Goal: Book appointment/travel/reservation

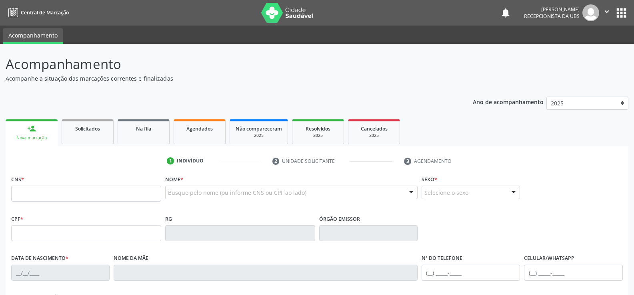
click at [113, 196] on input "text" at bounding box center [86, 194] width 150 height 16
click at [142, 191] on input "text" at bounding box center [86, 194] width 150 height 16
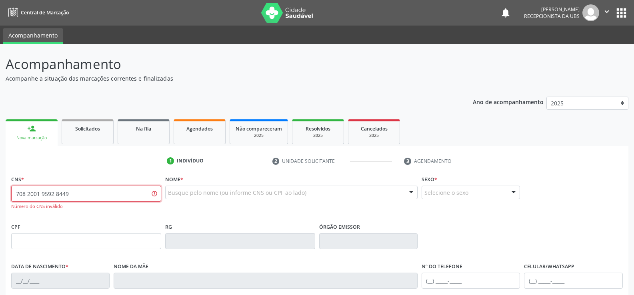
click at [112, 194] on input "708 2001 9592 8449" at bounding box center [86, 194] width 150 height 16
type input "7"
paste input "708 2001 9592 8448"
type input "708 2001 9592 8448"
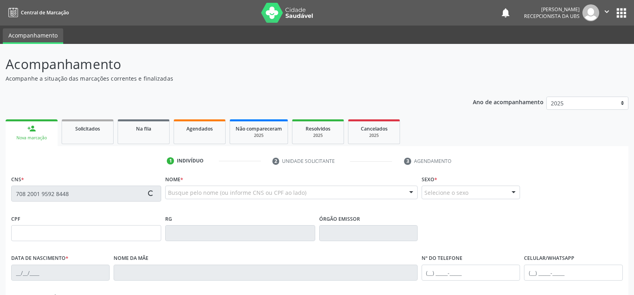
scroll to position [138, 0]
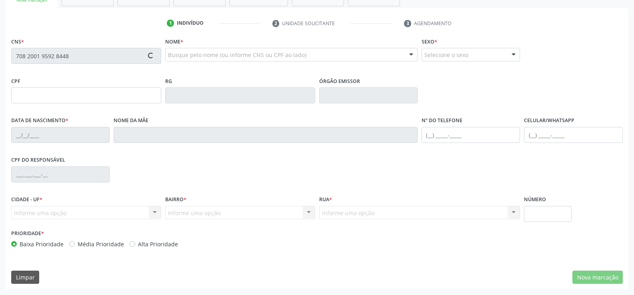
type input "[DATE]"
type input "[PERSON_NAME]"
type input "[PHONE_NUMBER]"
type input "028.653.778-81"
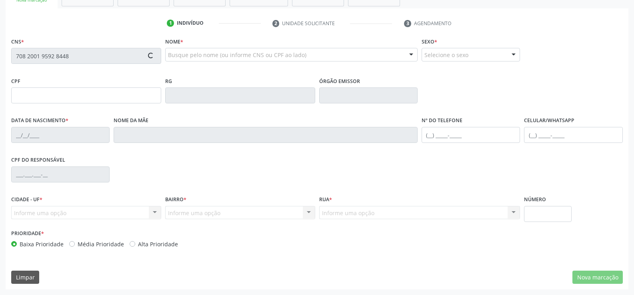
type input "495"
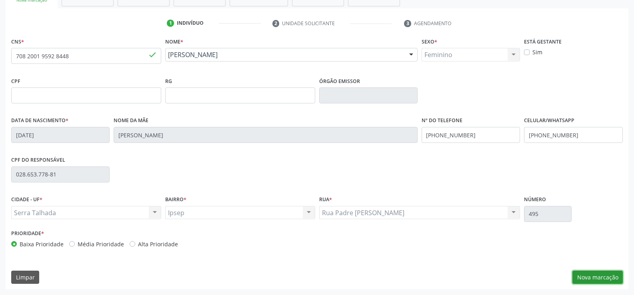
click at [620, 275] on button "Nova marcação" at bounding box center [597, 278] width 50 height 14
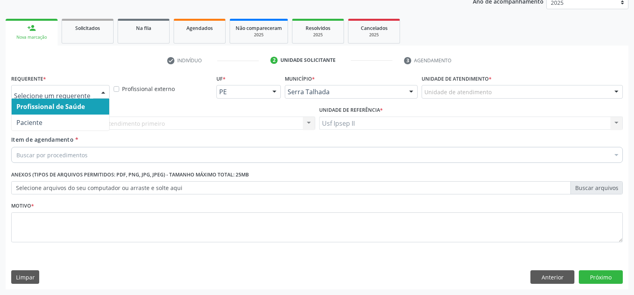
click at [94, 95] on div at bounding box center [60, 92] width 98 height 14
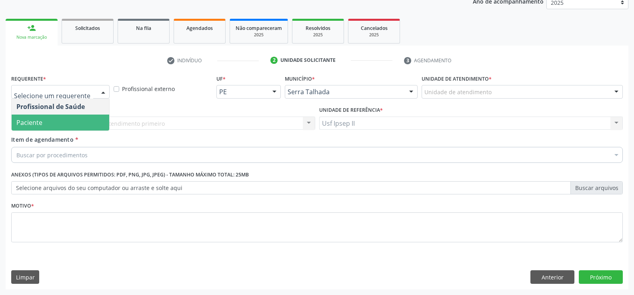
click at [49, 120] on span "Paciente" at bounding box center [61, 123] width 98 height 16
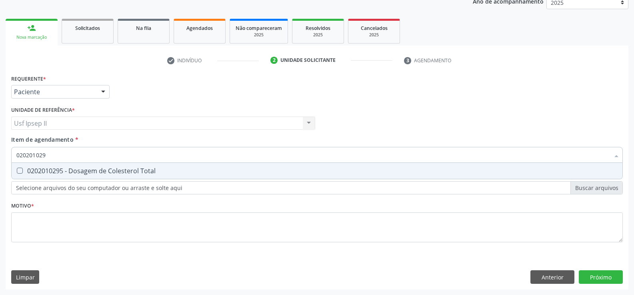
type input "0202010295"
click at [58, 172] on div "0202010295 - Dosagem de Colesterol Total" at bounding box center [316, 171] width 601 height 6
checkbox Total "true"
type input "0202010295"
click at [62, 148] on div "Item de agendamento * 0202010295 Desfazer seleção 0202010295 - Dosagem de Coles…" at bounding box center [316, 148] width 611 height 25
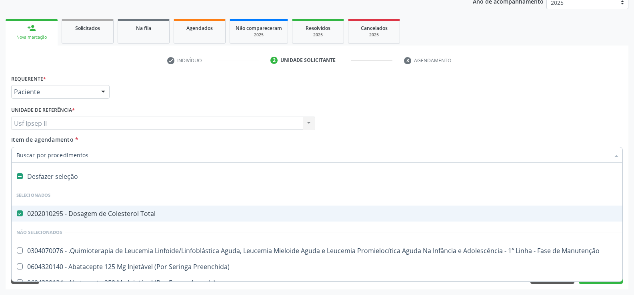
click at [35, 214] on div "0202010295 - Dosagem de Colesterol Total" at bounding box center [327, 214] width 622 height 6
checkbox Total "false"
click at [35, 156] on input "Item de agendamento *" at bounding box center [312, 155] width 593 height 16
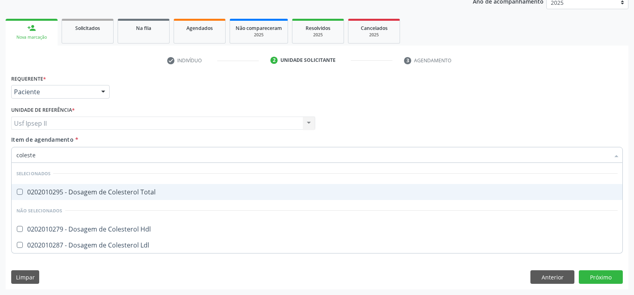
type input "colester"
click at [96, 195] on div "0202010295 - Dosagem de Colesterol Total" at bounding box center [316, 192] width 601 height 6
checkbox Total "true"
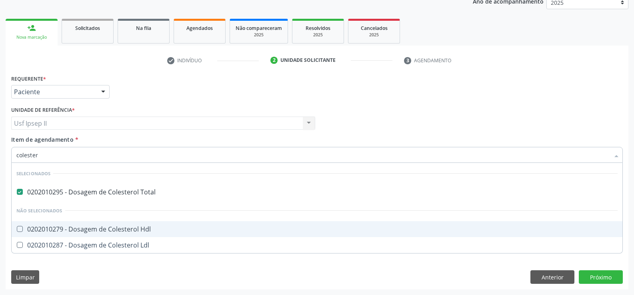
click at [66, 229] on div "0202010279 - Dosagem de Colesterol Hdl" at bounding box center [316, 229] width 601 height 6
checkbox Hdl "true"
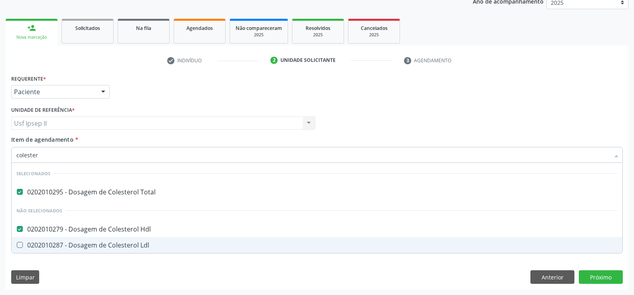
click at [36, 244] on div "0202010287 - Dosagem de Colesterol Ldl" at bounding box center [316, 245] width 601 height 6
checkbox Ldl "true"
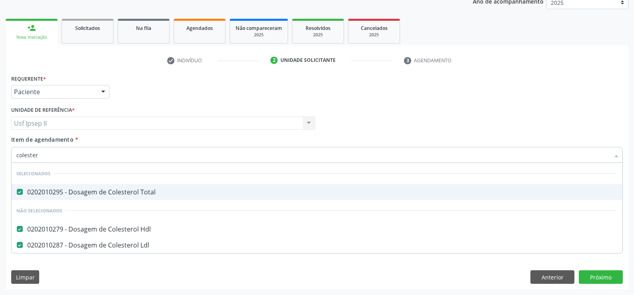
click at [53, 156] on input "colester" at bounding box center [312, 155] width 593 height 16
type input "c"
checkbox Hdl "false"
checkbox Ldl "false"
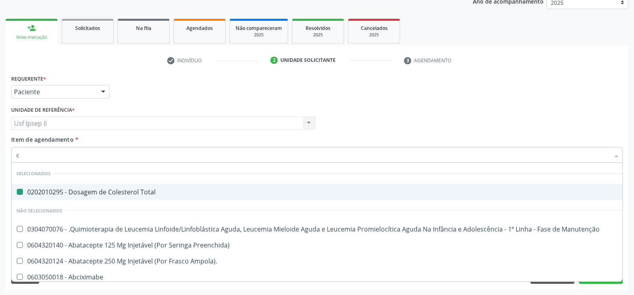
type input "cr"
checkbox Total "false"
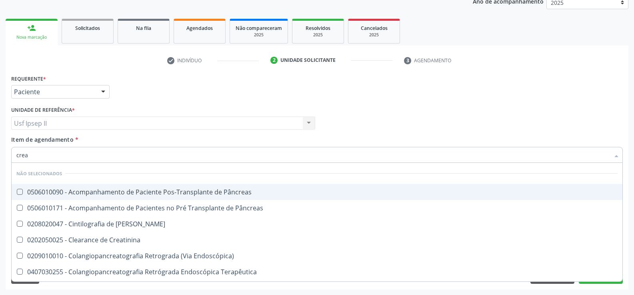
type input "creat"
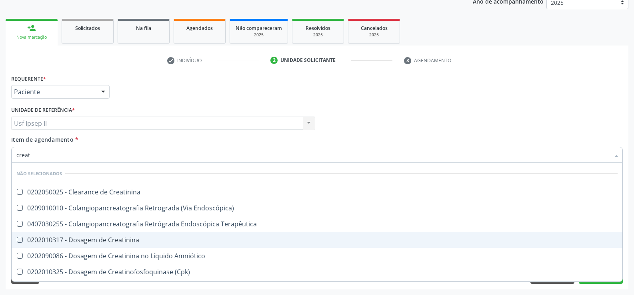
click at [90, 240] on div "0202010317 - Dosagem de Creatinina" at bounding box center [316, 240] width 601 height 6
checkbox Creatinina "true"
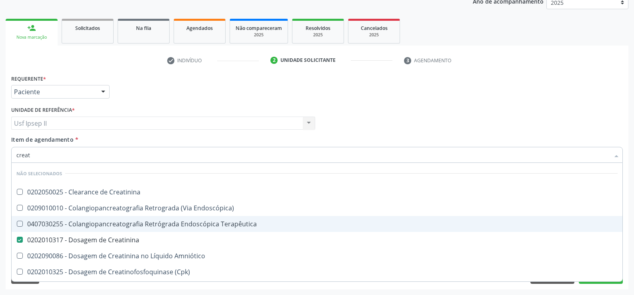
click at [64, 155] on input "creat" at bounding box center [312, 155] width 593 height 16
type input "crea"
checkbox Creatinina "false"
checkbox Mb "true"
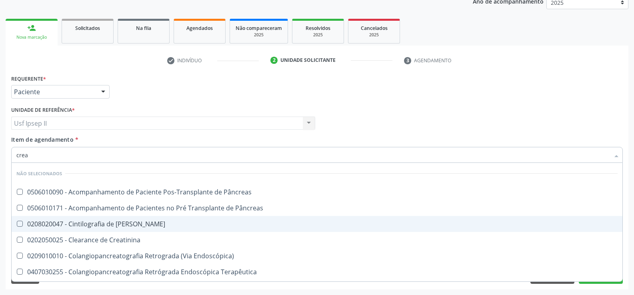
type input "cre"
checkbox Creatinina "false"
checkbox Oncologia "true"
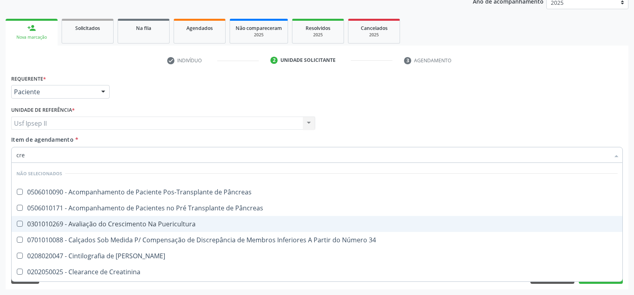
type input "cr"
checkbox Creatinina "false"
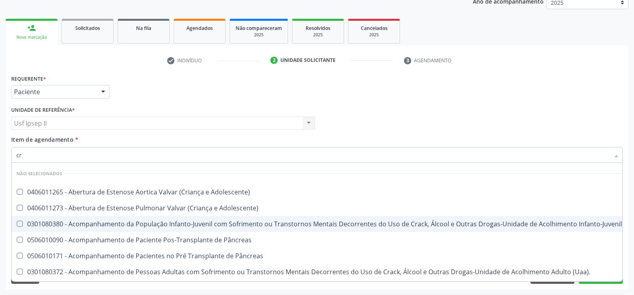
type input "c"
checkbox Adolescente\) "true"
checkbox Creatinina "false"
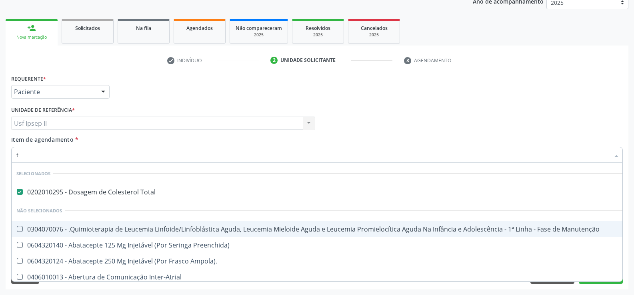
type input "tr"
checkbox Total "false"
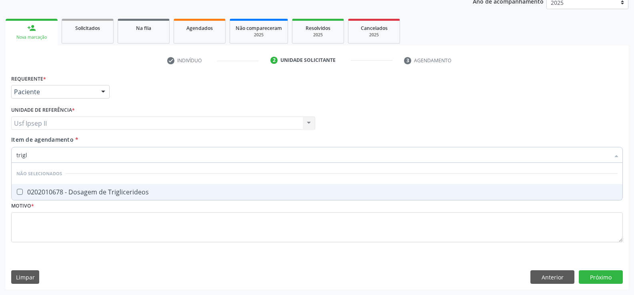
type input "trigli"
click at [105, 191] on div "0202010678 - Dosagem de Triglicerideos" at bounding box center [316, 192] width 601 height 6
checkbox Triglicerideos "true"
click at [51, 155] on input "trigli" at bounding box center [312, 155] width 593 height 16
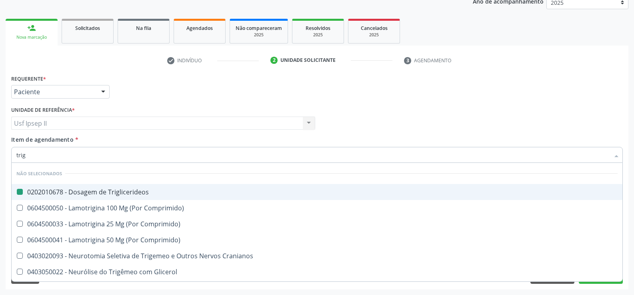
type input "tri"
checkbox Triglicerideos "false"
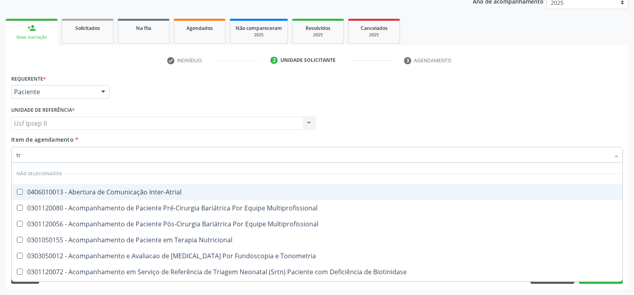
type input "t"
checkbox Inter-Atrial "true"
checkbox Triglicerideos "false"
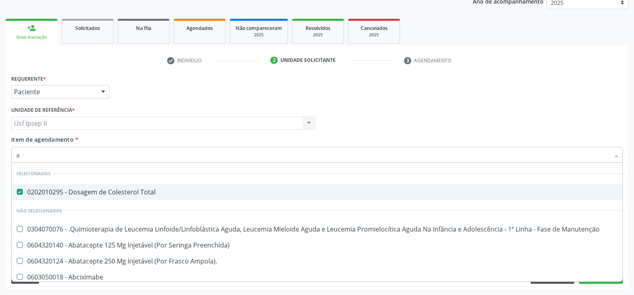
type input "an"
checkbox Total "false"
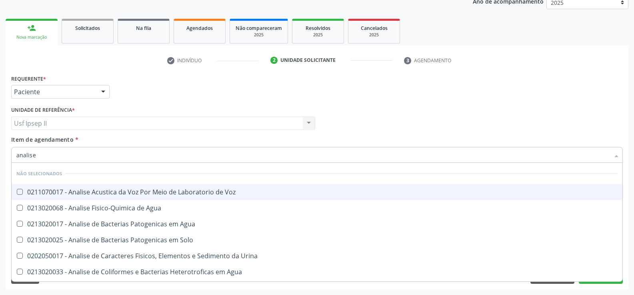
type input "analise"
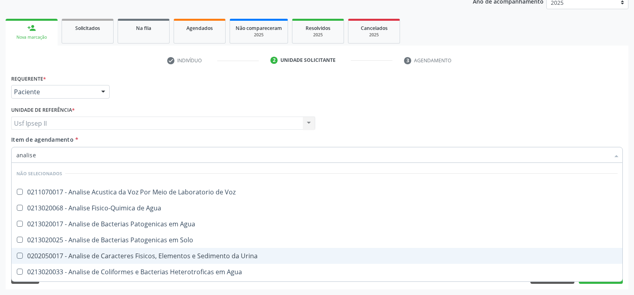
click at [151, 258] on div "0202050017 - Analise de Caracteres Fisicos, Elementos e Sedimento da Urina" at bounding box center [316, 256] width 601 height 6
checkbox Urina "true"
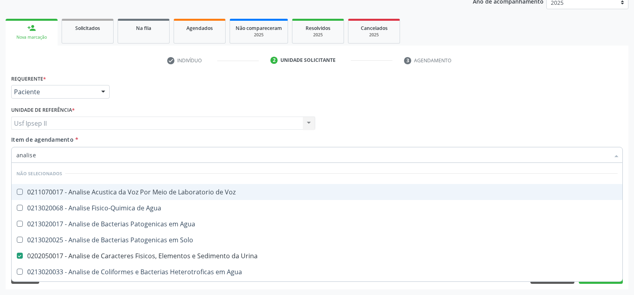
click at [48, 150] on input "analise" at bounding box center [312, 155] width 593 height 16
type input "anal"
checkbox Urina "false"
checkbox Agua "true"
type input "ana"
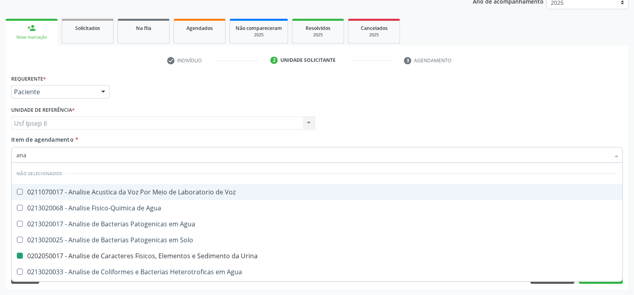
checkbox Agua "false"
checkbox Alimentos "true"
type input "a"
checkbox Ml\) "true"
checkbox Urina "false"
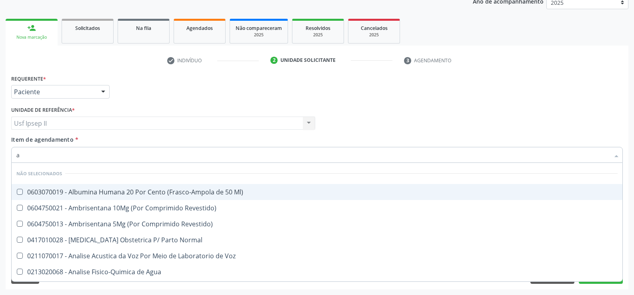
checkbox Anal "false"
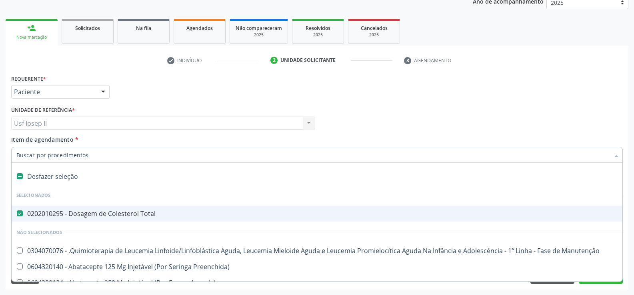
type input "g"
checkbox Urina "false"
checkbox Linha "true"
checkbox Infusão "true"
checkbox Central "true"
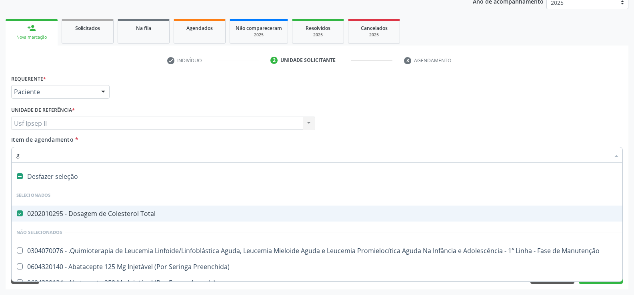
checkbox Oral "true"
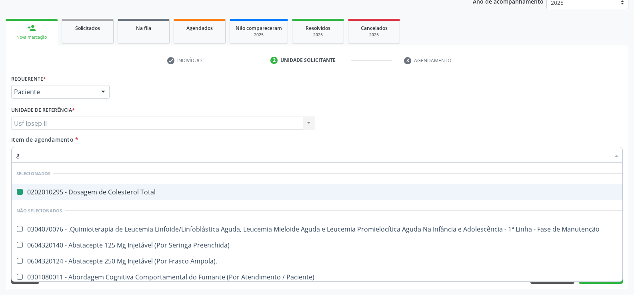
type input "gl"
checkbox Total "false"
checkbox 5Ml\) "true"
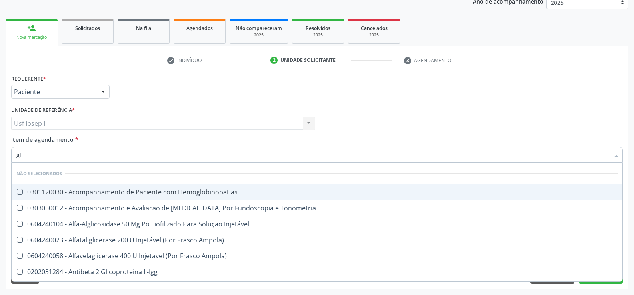
type input "gli"
checkbox Glomerular "true"
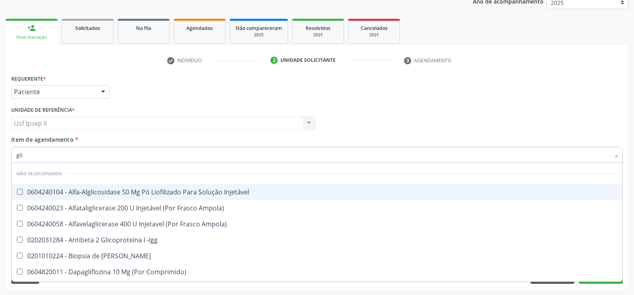
type input "glic"
checkbox Derrames "true"
checkbox Triglicerideos "false"
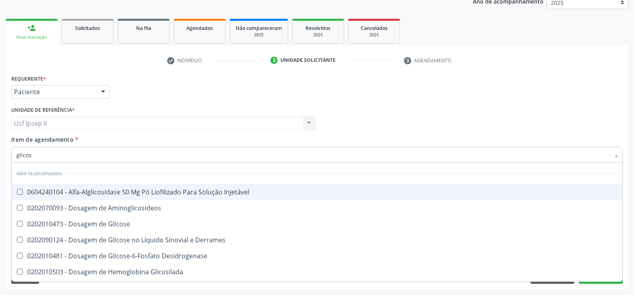
type input "glicose"
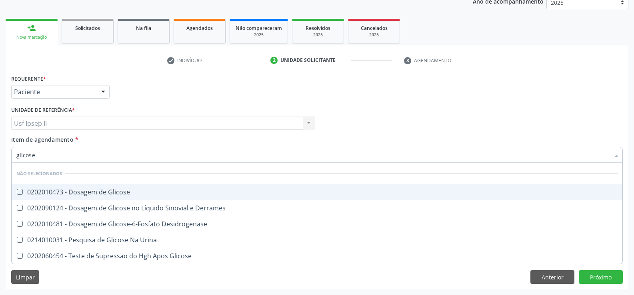
click at [72, 197] on span "0202010473 - Dosagem de Glicose" at bounding box center [317, 192] width 610 height 16
checkbox Glicose "true"
click at [51, 148] on input "glicose" at bounding box center [312, 155] width 593 height 16
type input "glicos"
checkbox Glicose "false"
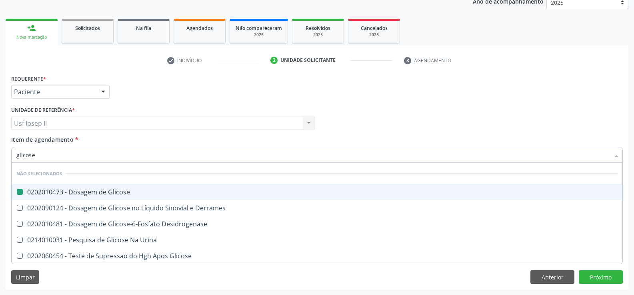
checkbox Desidrogenase "true"
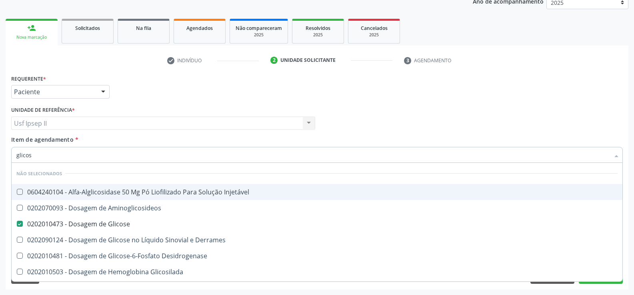
type input "glico"
checkbox Glicose "false"
checkbox Glicosilada "true"
type input "glic"
checkbox Glicose "false"
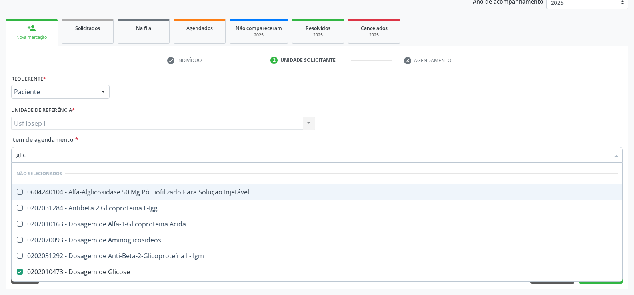
checkbox Glicose "true"
type input "gli"
checkbox Glicose "false"
checkbox Glicosilada "true"
checkbox Triglicerideos "false"
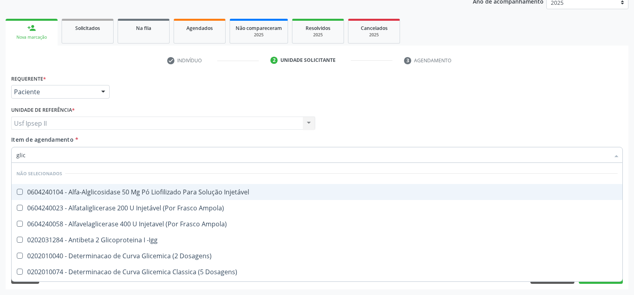
checkbox Delgada\) "true"
type input "gl"
checkbox Glicose "false"
checkbox Triglicerideos "false"
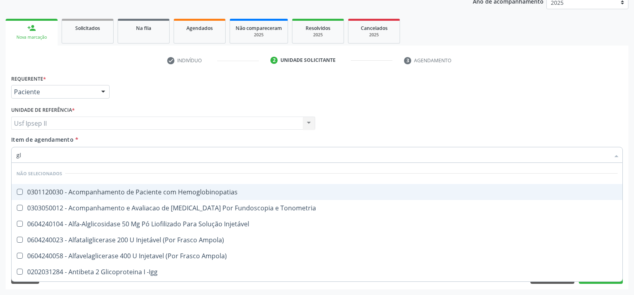
type input "g"
checkbox Hemoglobinopatias "true"
checkbox Glicose "false"
checkbox Triglicerideos "false"
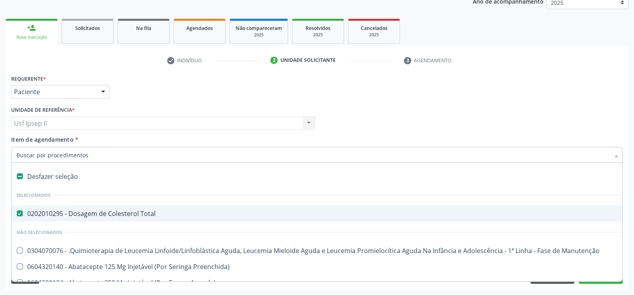
click at [96, 154] on input "Item de agendamento *" at bounding box center [312, 155] width 593 height 16
type input "h"
checkbox Total "false"
checkbox Urina "false"
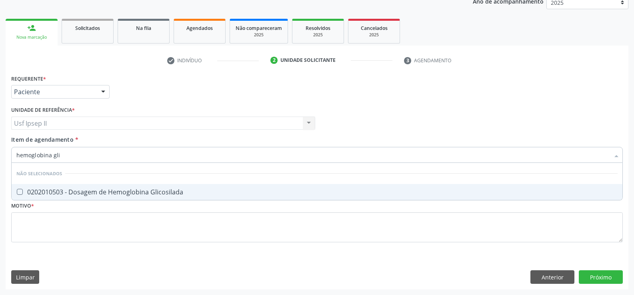
type input "hemoglobina glic"
click at [108, 192] on div "0202010503 - Dosagem de Hemoglobina Glicosilada" at bounding box center [316, 192] width 601 height 6
checkbox Glicosilada "true"
click at [93, 154] on input "hemoglobina glic" at bounding box center [312, 155] width 593 height 16
type input "hemoglobina"
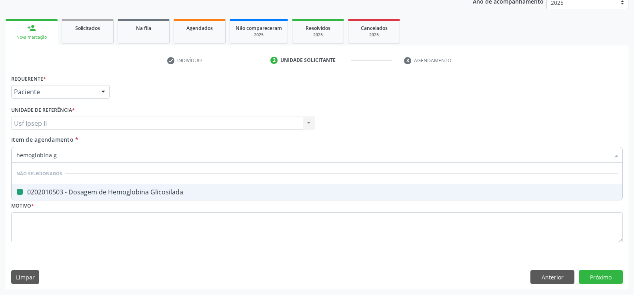
checkbox Glicosilada "false"
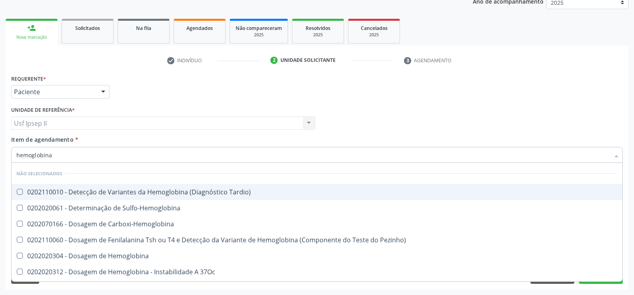
type input "hemoglobin"
checkbox Glicosilada "false"
checkbox Hematocrito\) "true"
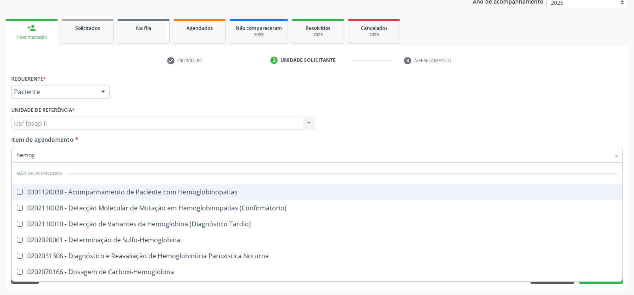
type input "hemo"
checkbox Glicosilada "false"
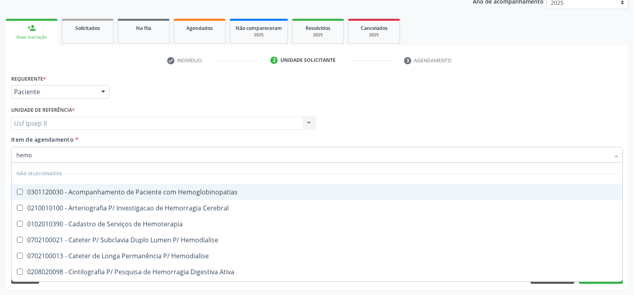
type input "hem"
checkbox Glicosilada "false"
checkbox Semana\) "true"
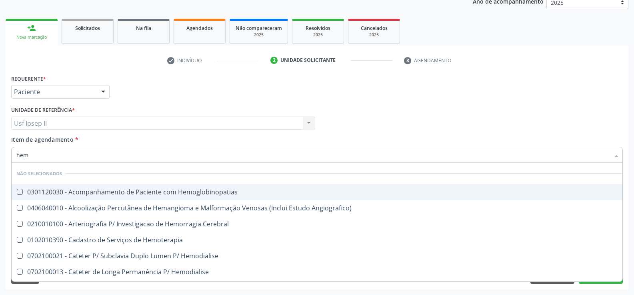
type input "he"
checkbox Glicosilada "false"
checkbox Hematocrito "true"
type input "h"
checkbox Hemoglobinopatias "true"
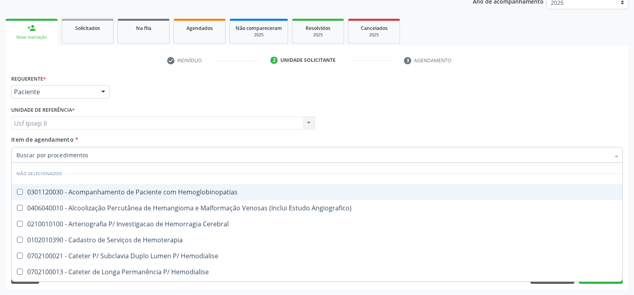
checkbox Hematocrito "false"
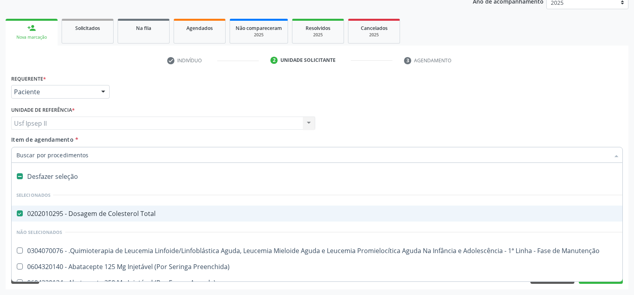
type input "u"
checkbox Total "false"
checkbox Oclusal "true"
checkbox Urina "false"
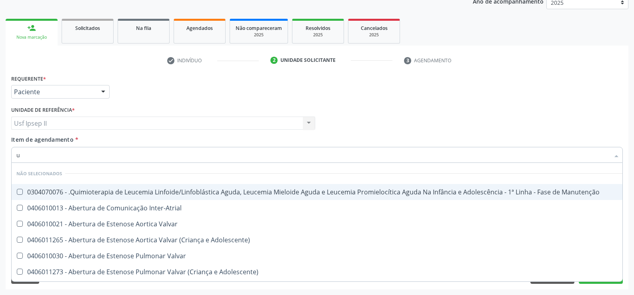
type input "ur"
checkbox Diálise "true"
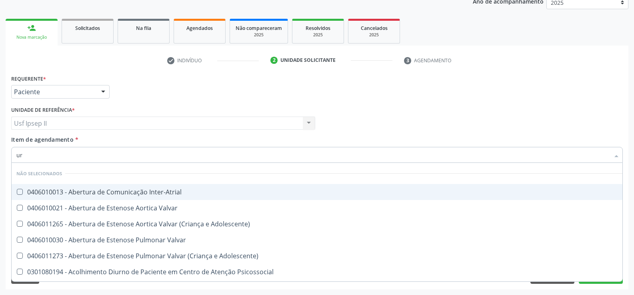
type input "ure"
checkbox Urina "false"
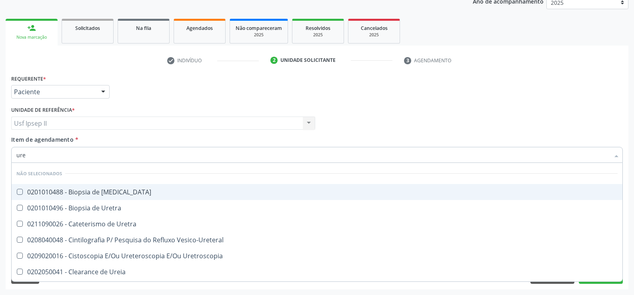
type input "urei"
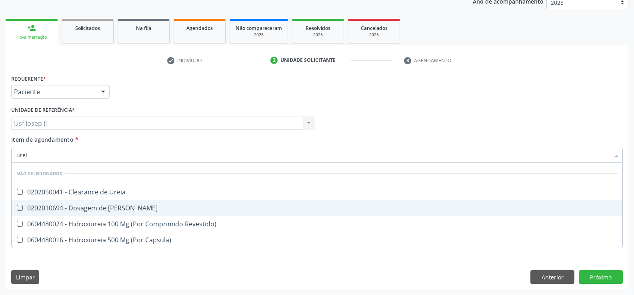
click at [95, 205] on div "0202010694 - Dosagem de [PERSON_NAME]" at bounding box center [316, 208] width 601 height 6
checkbox Ureia "true"
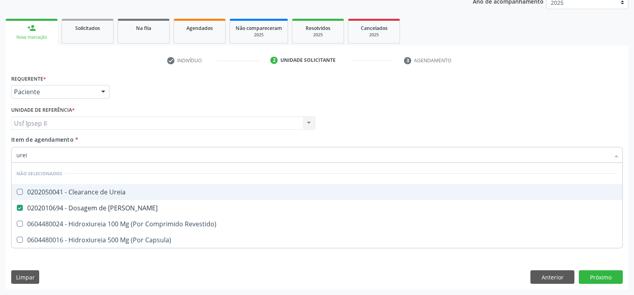
click at [56, 156] on input "urei" at bounding box center [312, 155] width 593 height 16
type input "ure"
checkbox Ureia "false"
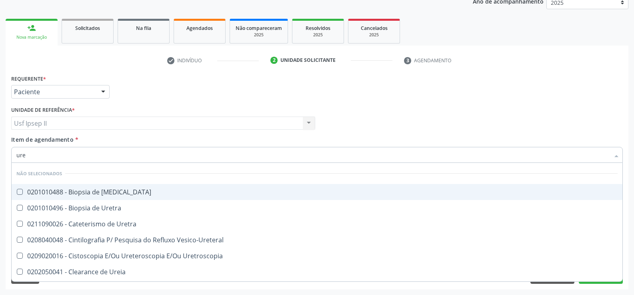
type input "ur"
checkbox Ureia "false"
checkbox Peri-Uretral "true"
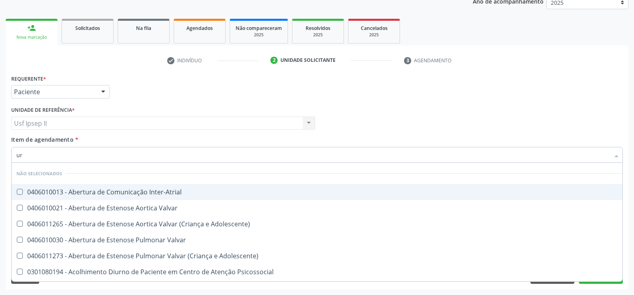
type input "u"
checkbox Inter-Atrial "true"
checkbox Urina "false"
checkbox Alimentos "false"
checkbox Ureia "false"
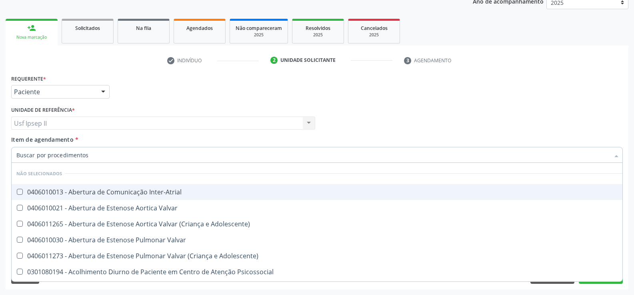
checkbox Nervos\) "true"
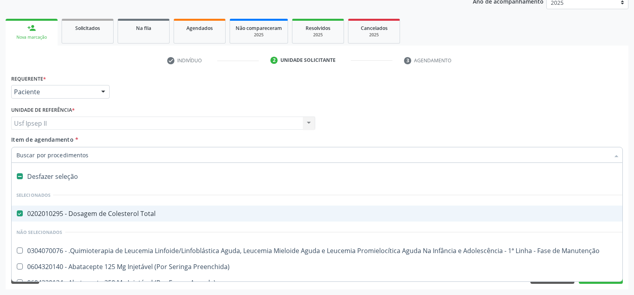
type input "h"
checkbox Total "false"
checkbox Urina "false"
checkbox C "true"
checkbox Dente\) "true"
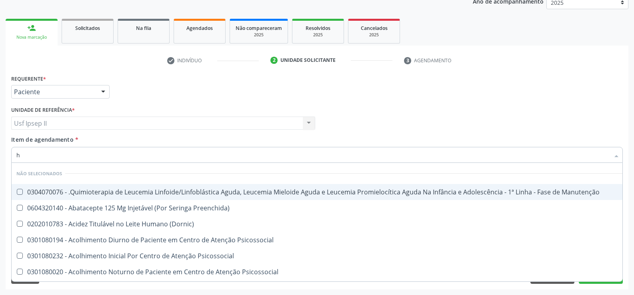
type input "he"
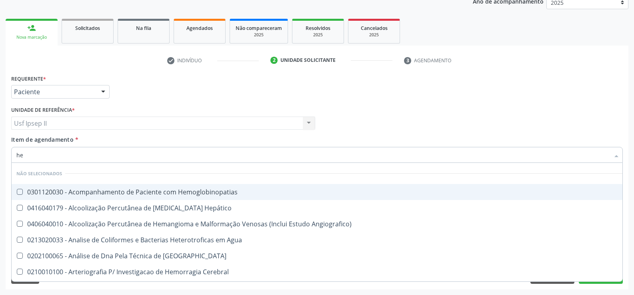
checkbox Glicosilada "true"
type input "hem"
checkbox \(Qualitativo\) "true"
checkbox Glicosilada "false"
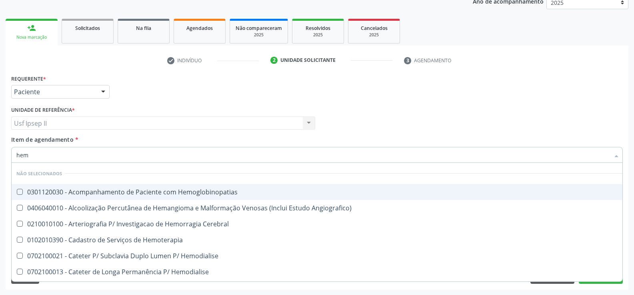
type input "hemo"
checkbox Hemacias "true"
checkbox Glicosilada "false"
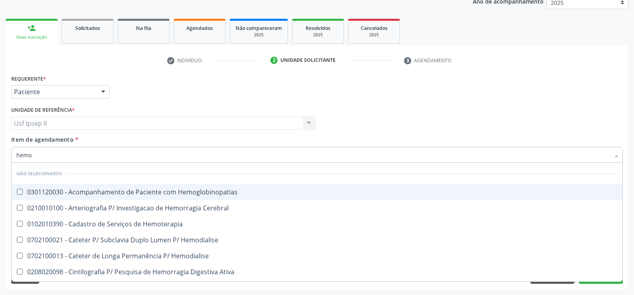
type input "hemog"
checkbox Tardio\) "true"
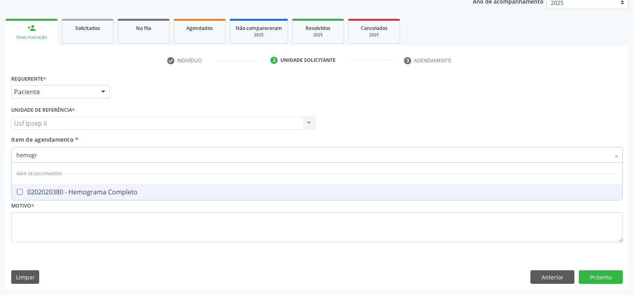
type input "hemogra"
click at [79, 189] on div "0202020380 - Hemograma Completo" at bounding box center [316, 192] width 601 height 6
checkbox Completo "true"
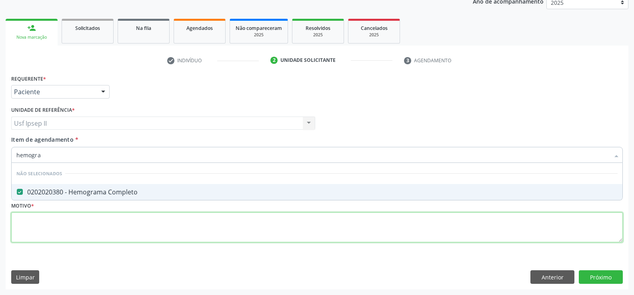
click at [96, 229] on div "Requerente * Paciente Profissional de Saúde Paciente Nenhum resultado encontrad…" at bounding box center [316, 163] width 611 height 181
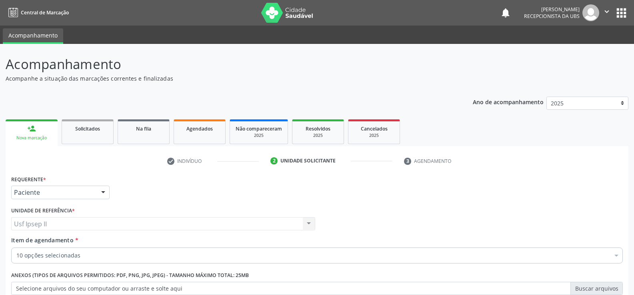
scroll to position [101, 0]
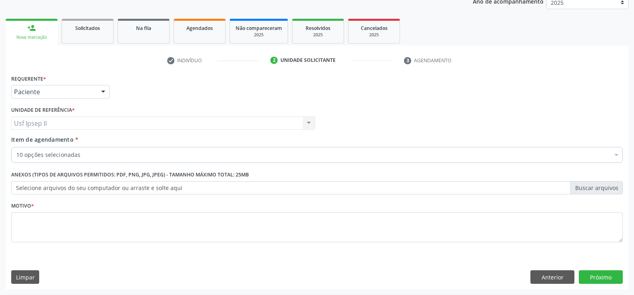
click at [145, 232] on textarea at bounding box center [316, 228] width 611 height 30
type textarea "."
click at [616, 277] on button "Próximo" at bounding box center [600, 278] width 44 height 14
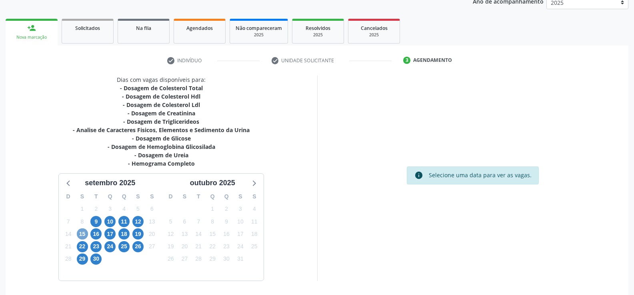
click at [81, 233] on span "15" at bounding box center [82, 234] width 11 height 11
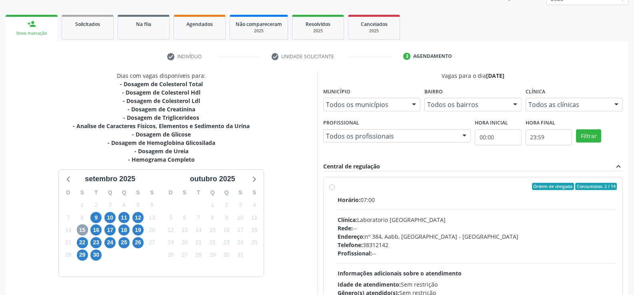
scroll to position [102, 0]
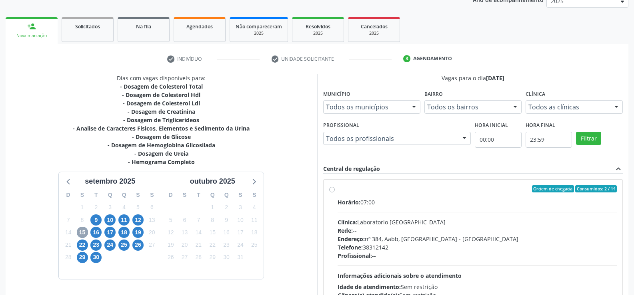
click at [82, 228] on span "15" at bounding box center [82, 232] width 11 height 11
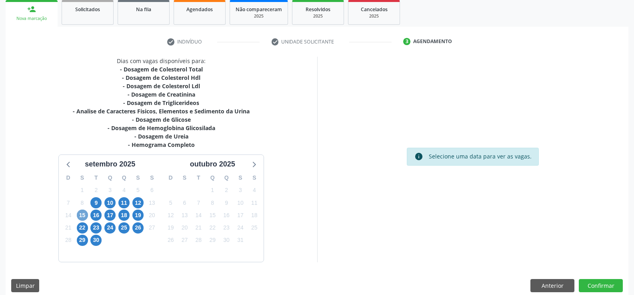
scroll to position [128, 0]
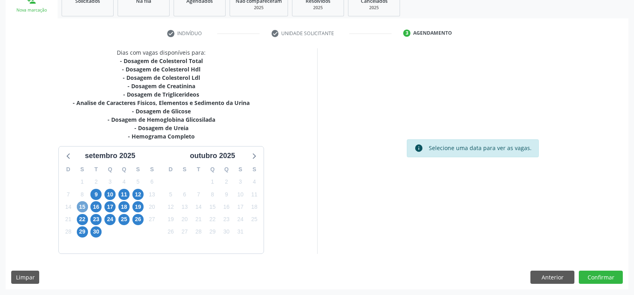
click at [81, 205] on span "15" at bounding box center [82, 206] width 11 height 11
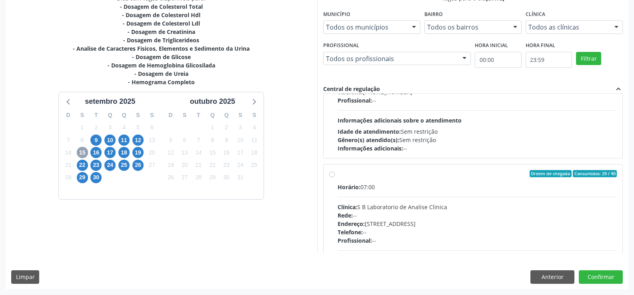
scroll to position [106, 0]
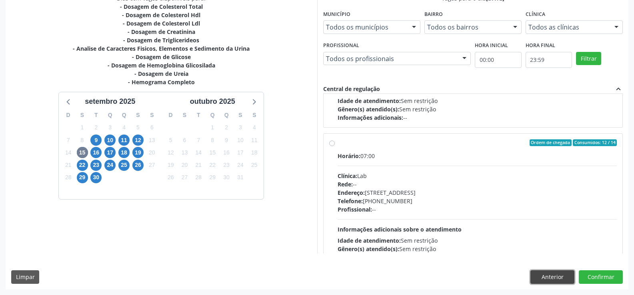
click at [533, 273] on button "Anterior" at bounding box center [552, 278] width 44 height 14
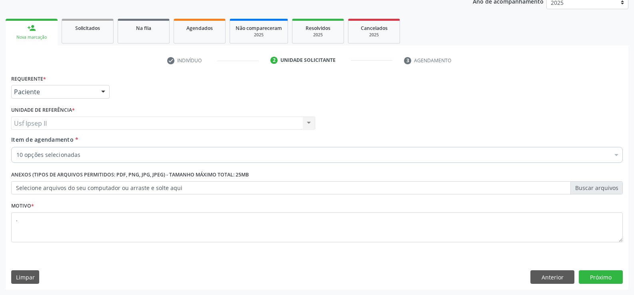
scroll to position [101, 0]
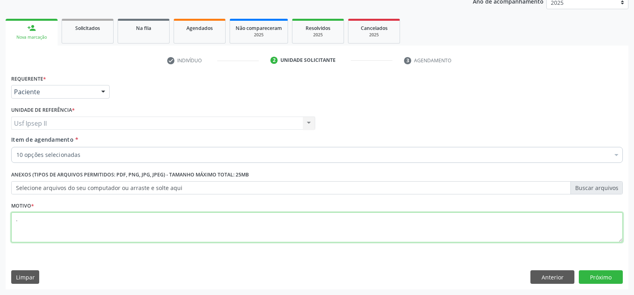
click at [32, 233] on textarea "." at bounding box center [316, 228] width 611 height 30
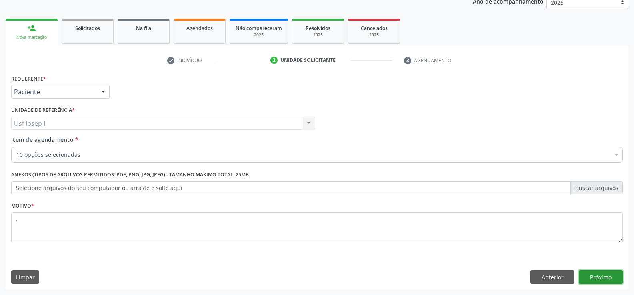
click at [582, 274] on button "Próximo" at bounding box center [600, 278] width 44 height 14
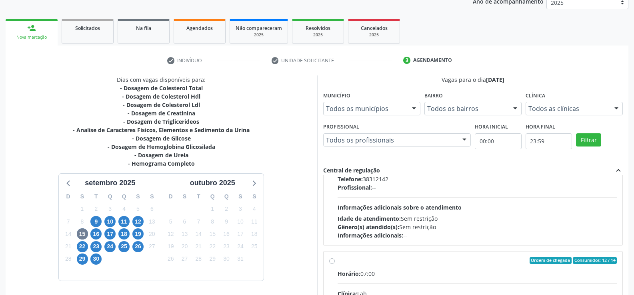
scroll to position [80, 0]
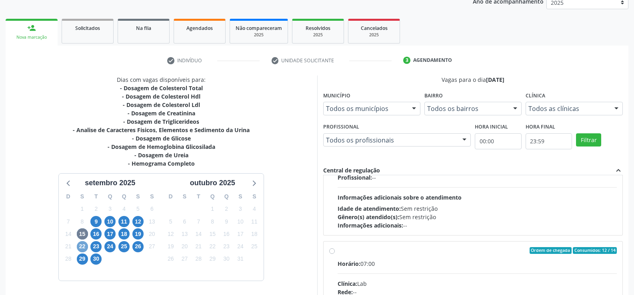
click at [84, 245] on span "22" at bounding box center [82, 246] width 11 height 11
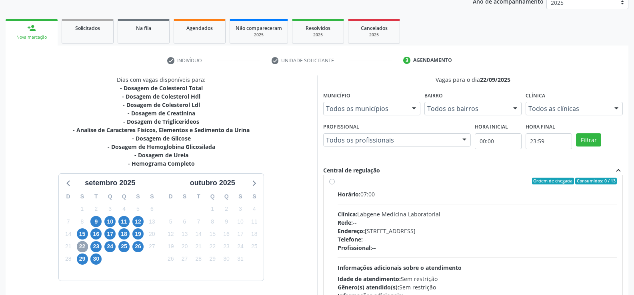
scroll to position [160, 0]
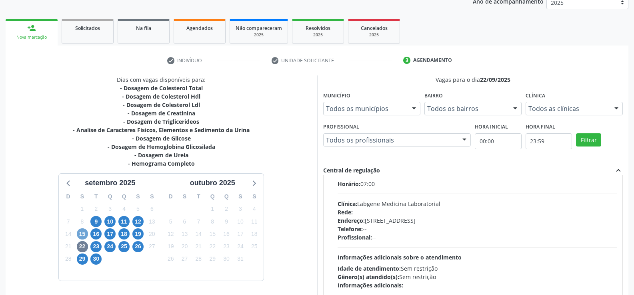
click at [84, 231] on span "15" at bounding box center [82, 234] width 11 height 11
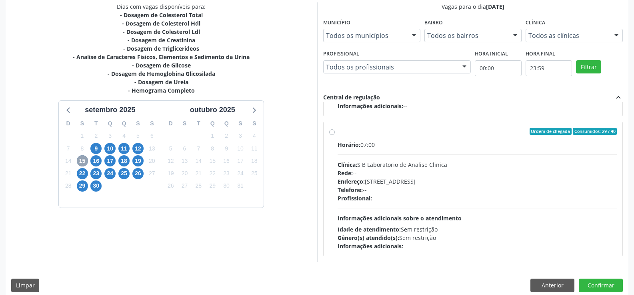
scroll to position [182, 0]
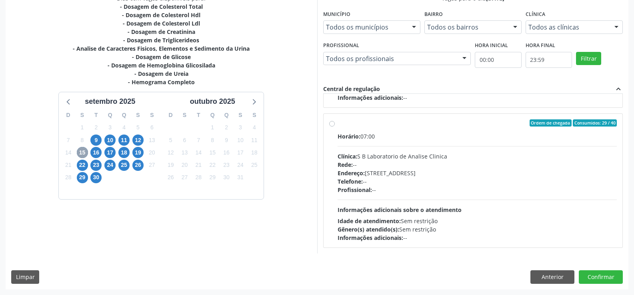
click at [80, 149] on span "15" at bounding box center [82, 152] width 11 height 11
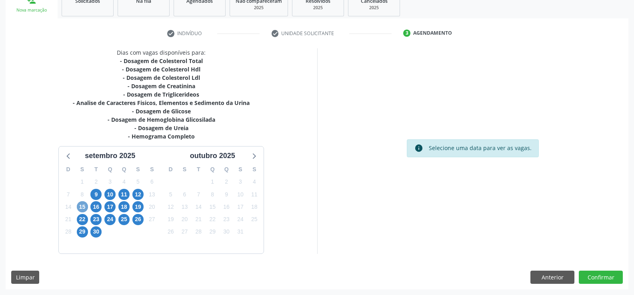
scroll to position [128, 0]
click at [84, 203] on span "15" at bounding box center [82, 206] width 11 height 11
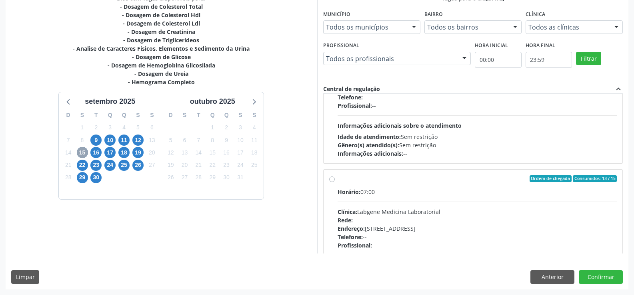
scroll to position [400, 0]
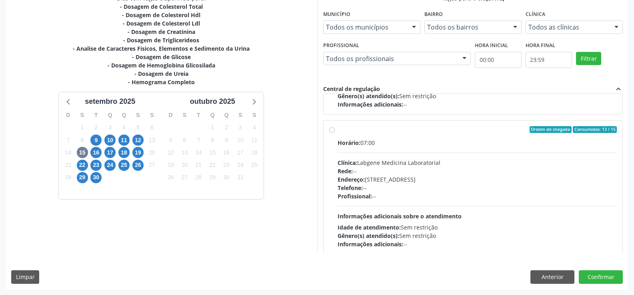
click at [335, 132] on div "Ordem de chegada Consumidos: 13 / 15 Horário: 07:00 Clínica: Labgene Medicina L…" at bounding box center [473, 187] width 288 height 123
radio input "true"
click at [595, 277] on button "Confirmar" at bounding box center [600, 278] width 44 height 14
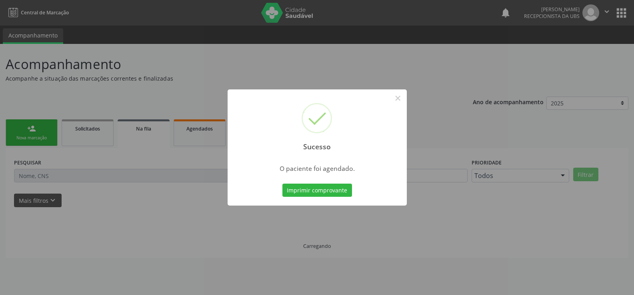
scroll to position [0, 0]
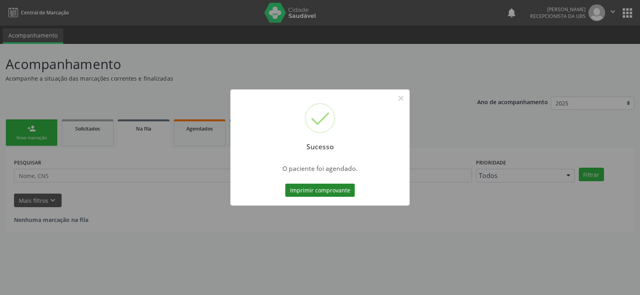
click at [319, 186] on button "Imprimir comprovante" at bounding box center [320, 191] width 70 height 14
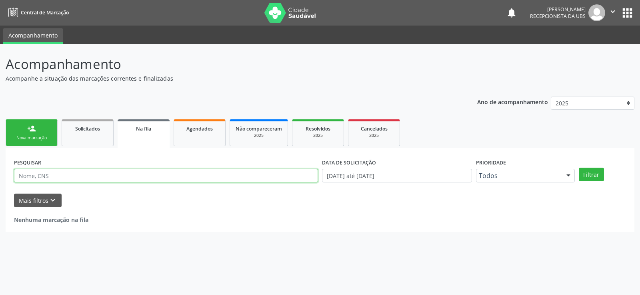
click at [52, 178] on input "text" at bounding box center [166, 176] width 304 height 14
click at [49, 138] on div "Nova marcação" at bounding box center [32, 138] width 40 height 6
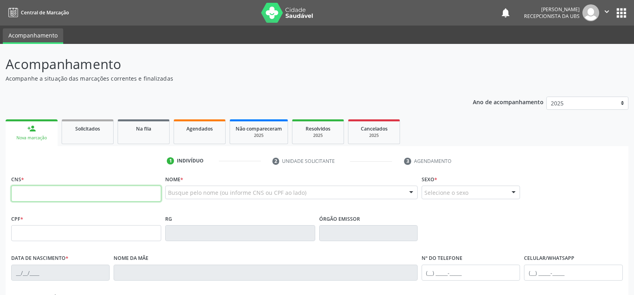
click at [65, 193] on input "text" at bounding box center [86, 194] width 150 height 16
type input "206 5827 2734 0009"
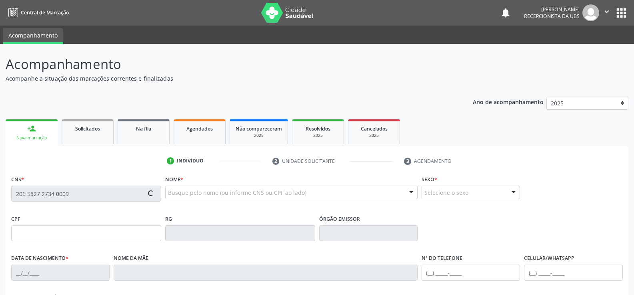
type input "06/06/1969"
type input "Altina Pereira da Silva"
type input "(87) 99806-1157"
type input "199"
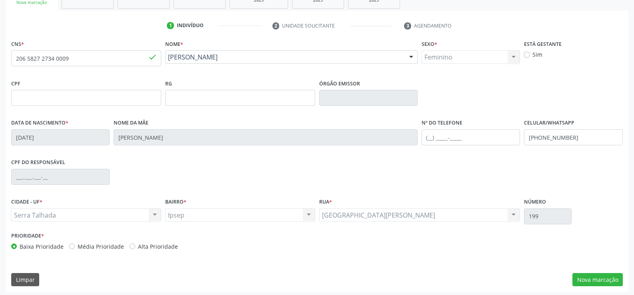
scroll to position [138, 0]
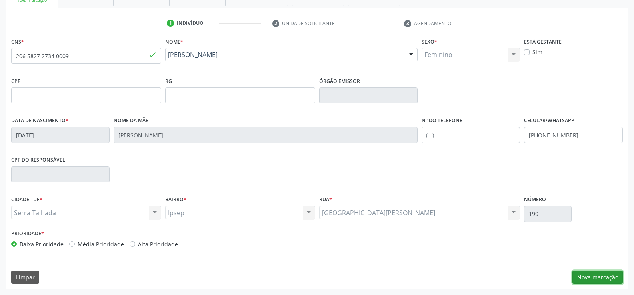
click at [592, 275] on button "Nova marcação" at bounding box center [597, 278] width 50 height 14
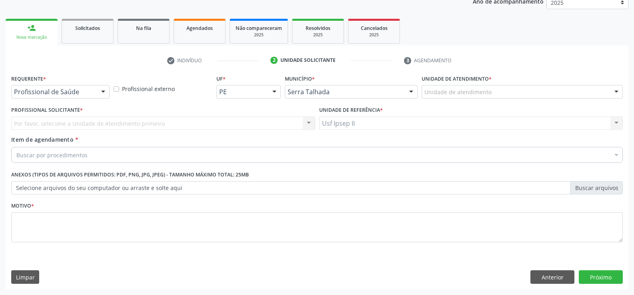
scroll to position [101, 0]
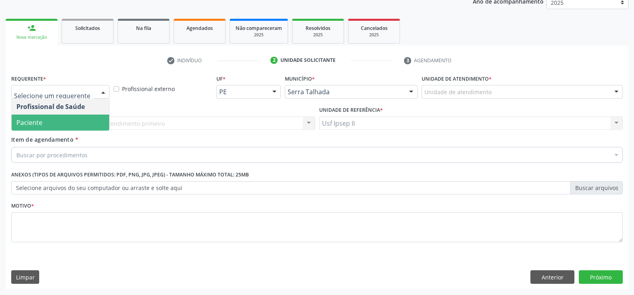
click at [61, 119] on span "Paciente" at bounding box center [61, 123] width 98 height 16
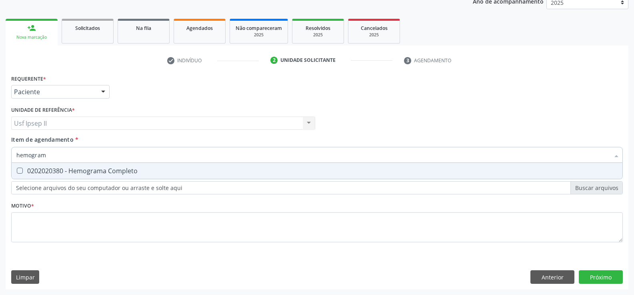
type input "hemograma"
click at [72, 172] on div "0202020380 - Hemograma Completo" at bounding box center [316, 171] width 601 height 6
checkbox Completo "true"
type input "hemograma"
click at [62, 148] on div "Item de agendamento * hemograma Desfazer seleção 0202020380 - Hemograma Complet…" at bounding box center [316, 148] width 611 height 25
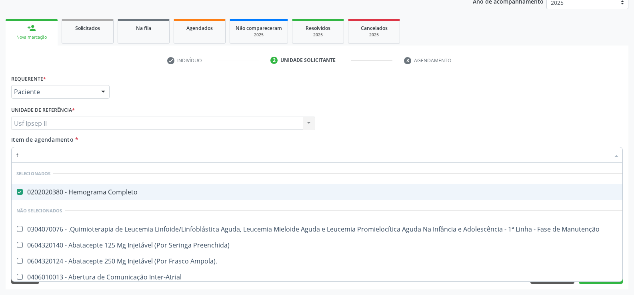
type input "tg"
checkbox Completo "false"
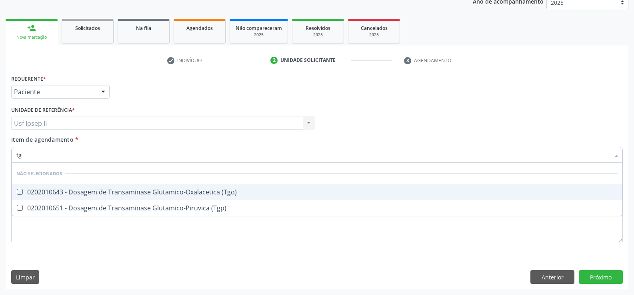
type input "tgo"
click at [154, 193] on div "0202010643 - Dosagem de Transaminase Glutamico-Oxalacetica (Tgo)" at bounding box center [316, 192] width 601 height 6
checkbox \(Tgo\) "true"
click at [96, 153] on input "tgo" at bounding box center [312, 155] width 593 height 16
type input "t"
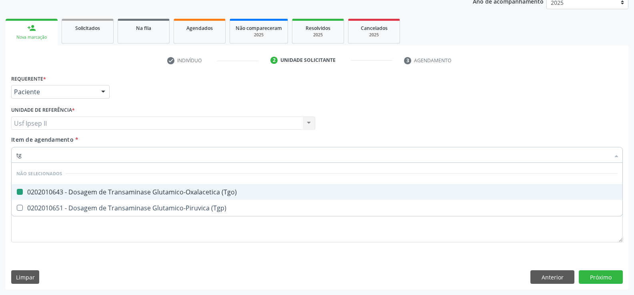
type input "tgp"
click at [107, 184] on li "Não selecionados" at bounding box center [317, 173] width 610 height 21
click at [110, 192] on div "0202010651 - Dosagem de Transaminase Glutamico-Piruvica (Tgp)" at bounding box center [316, 192] width 601 height 6
checkbox \(Tgp\) "true"
click at [61, 158] on input "tgp" at bounding box center [312, 155] width 593 height 16
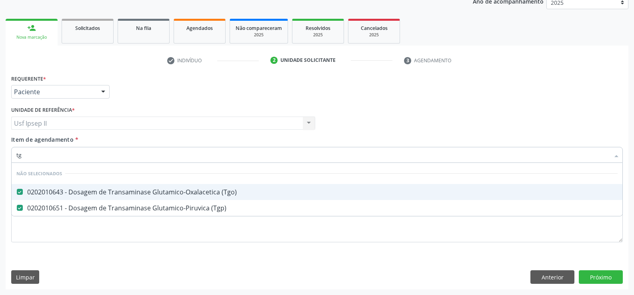
type input "t"
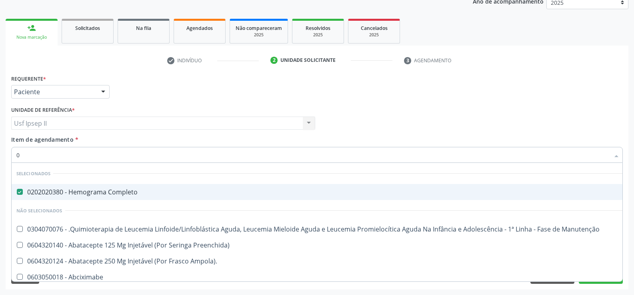
type input "02"
checkbox Laboratorial "true"
checkbox Citopatológico "true"
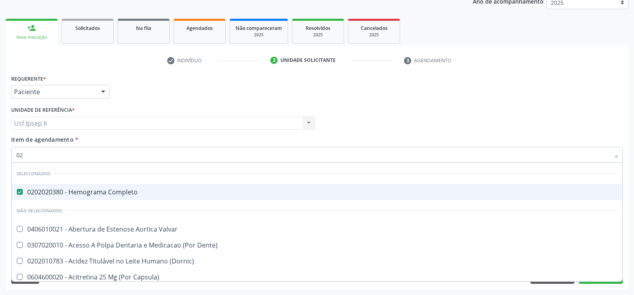
type input "020"
checkbox Semana\) "true"
checkbox Pediátrico "true"
checkbox \(Tgo\) "false"
checkbox \(Tgp\) "false"
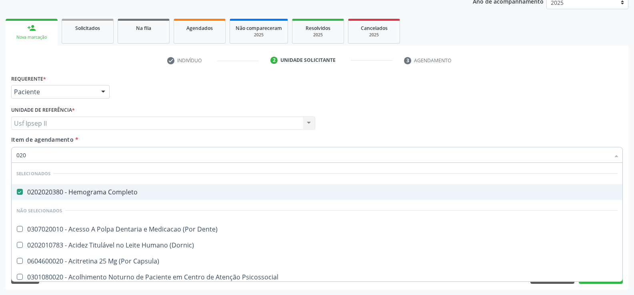
type input "0202"
checkbox \(Spcto\) "true"
checkbox 67 "true"
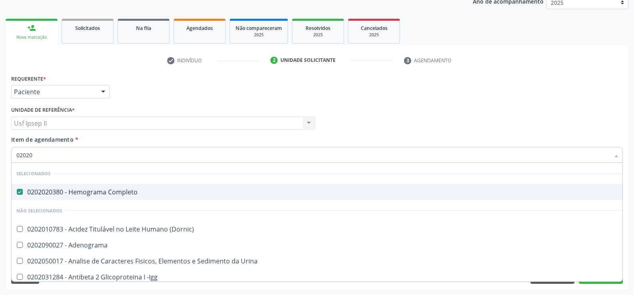
type input "020200"
checkbox Completo "false"
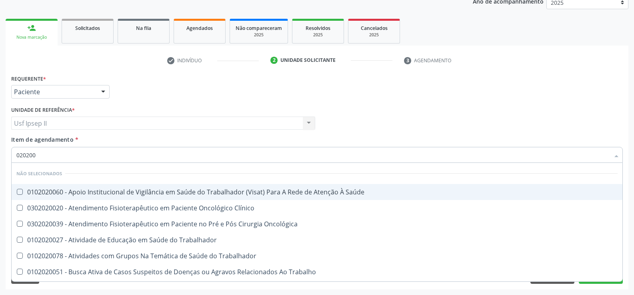
type input "02020"
checkbox Saúde "true"
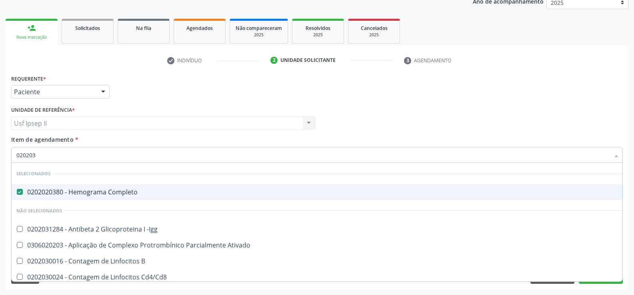
type input "0202030"
checkbox Completo "false"
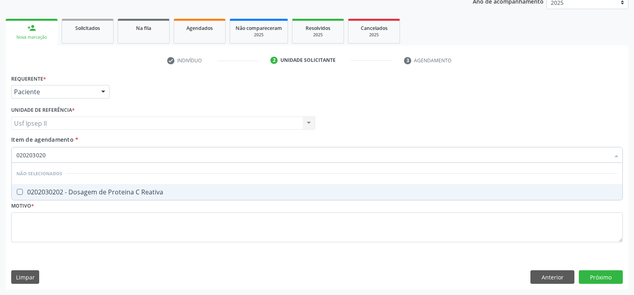
type input "0202030202"
click at [116, 189] on div "0202030202 - Dosagem de Proteina C Reativa" at bounding box center [316, 192] width 601 height 6
checkbox Reativa "true"
click at [99, 156] on input "0202030202" at bounding box center [312, 155] width 593 height 16
type input "0"
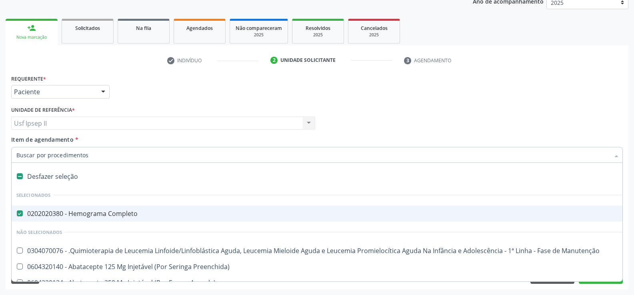
checkbox Completo "true"
click at [87, 158] on input "Item de agendamento *" at bounding box center [312, 155] width 593 height 16
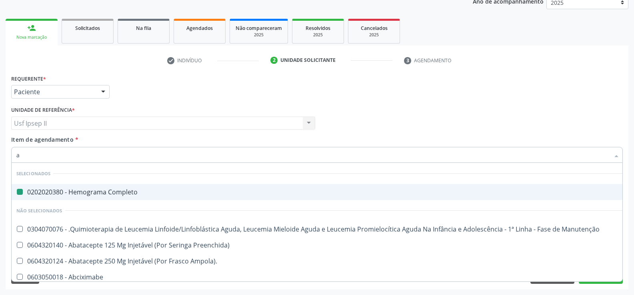
type input "an"
checkbox Completo "false"
checkbox Brasileira\ "true"
checkbox Linfático\ "true"
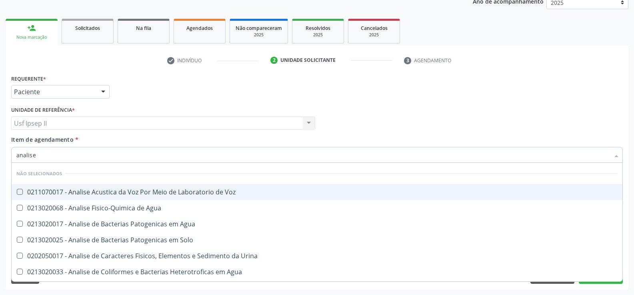
type input "analise"
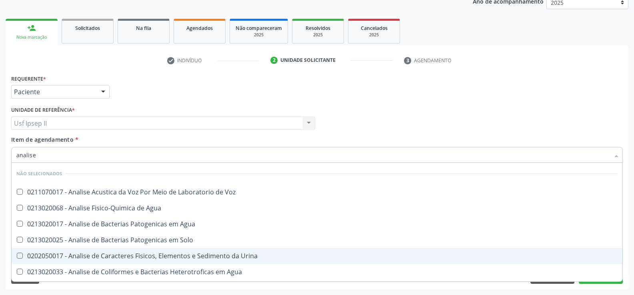
click at [137, 255] on div "0202050017 - Analise de Caracteres Fisicos, Elementos e Sedimento da Urina" at bounding box center [316, 256] width 601 height 6
checkbox Urina "true"
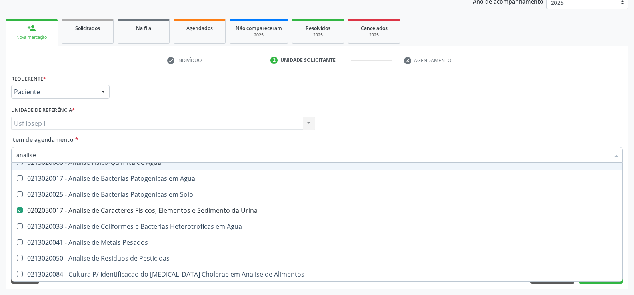
scroll to position [46, 0]
click at [221, 139] on div "Item de agendamento * analise Desfazer seleção Não selecionados 0211070017 - An…" at bounding box center [316, 148] width 611 height 25
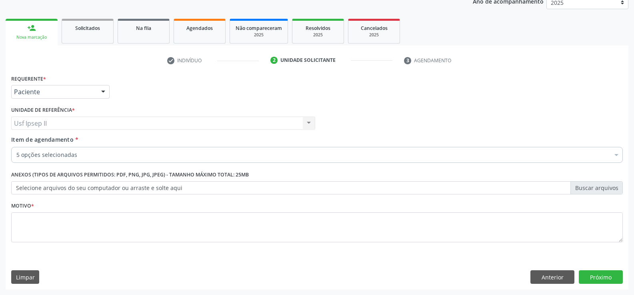
scroll to position [0, 0]
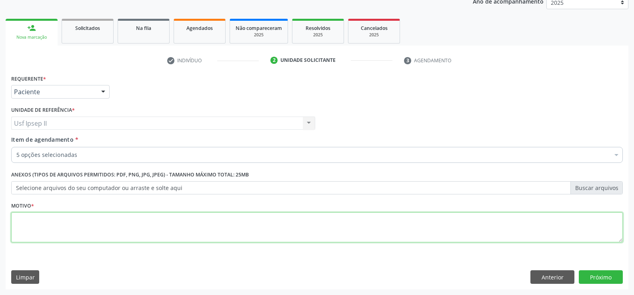
click at [44, 229] on textarea at bounding box center [316, 228] width 611 height 30
type textarea "."
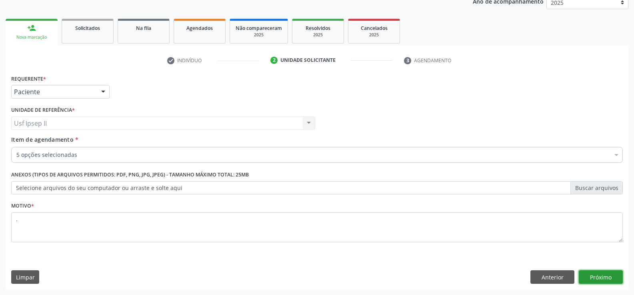
click at [595, 273] on button "Próximo" at bounding box center [600, 278] width 44 height 14
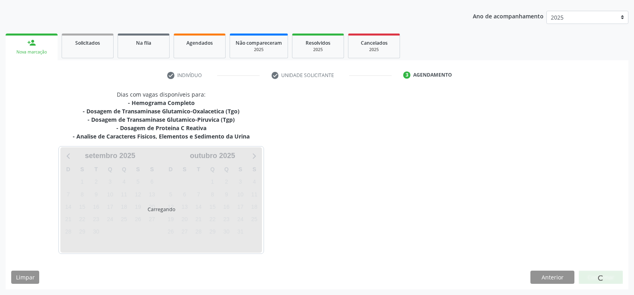
scroll to position [86, 0]
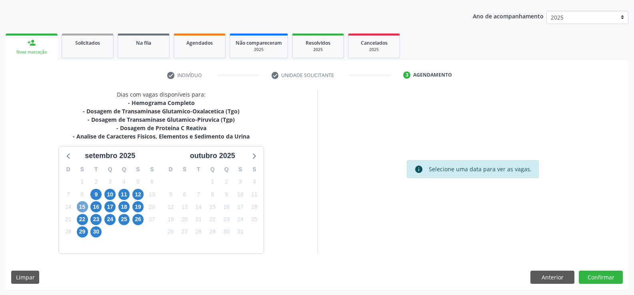
click at [78, 204] on span "15" at bounding box center [82, 206] width 11 height 11
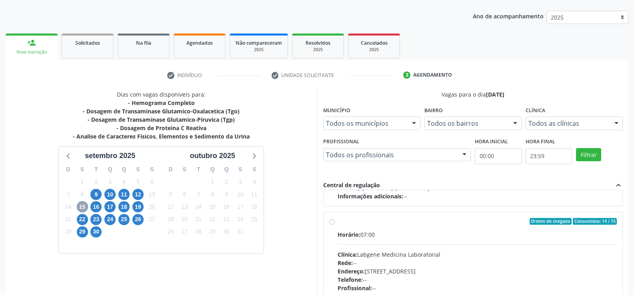
scroll to position [406, 0]
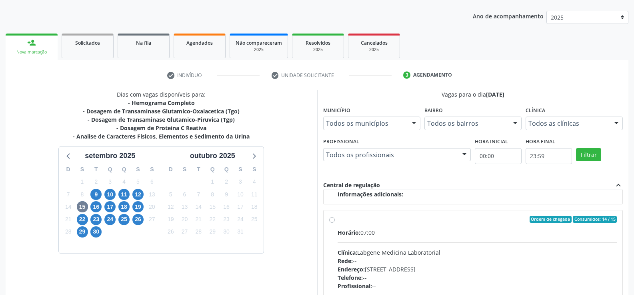
click at [337, 220] on label "Ordem de chegada Consumidos: 14 / 15 Horário: 07:00 Clínica: Labgene Medicina L…" at bounding box center [476, 277] width 279 height 123
click at [334, 220] on input "Ordem de chegada Consumidos: 14 / 15 Horário: 07:00 Clínica: Labgene Medicina L…" at bounding box center [332, 219] width 6 height 7
radio input "true"
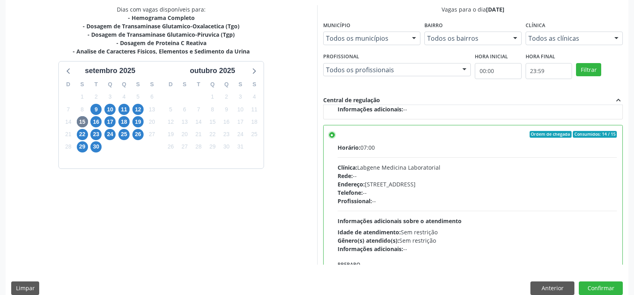
scroll to position [182, 0]
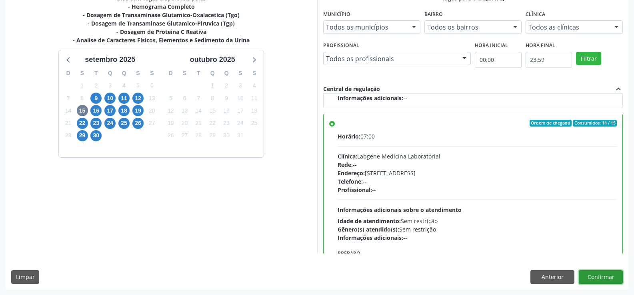
click at [596, 281] on button "Confirmar" at bounding box center [600, 278] width 44 height 14
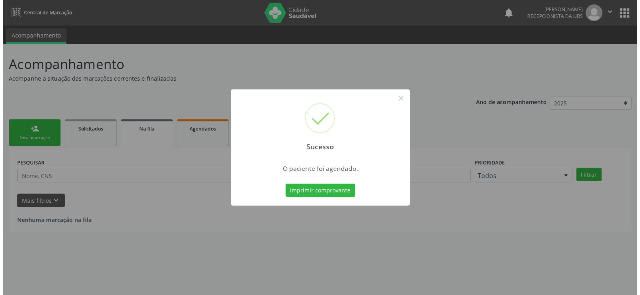
scroll to position [0, 0]
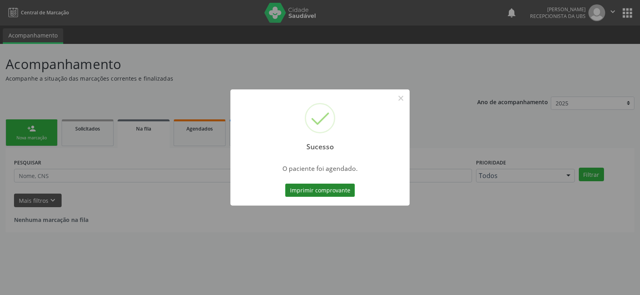
click at [305, 193] on button "Imprimir comprovante" at bounding box center [320, 191] width 70 height 14
